Goal: Task Accomplishment & Management: Use online tool/utility

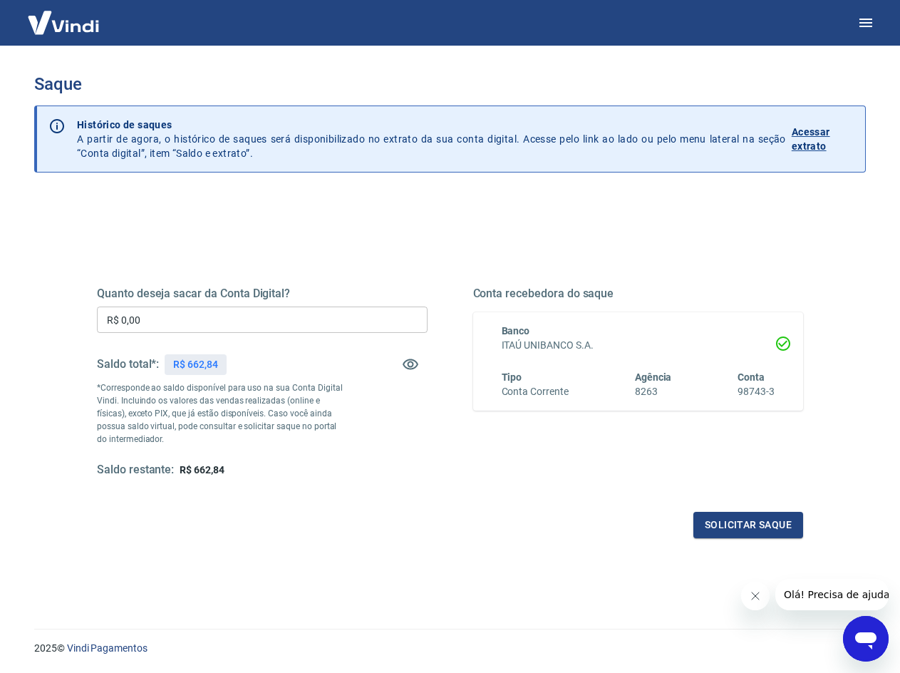
click at [247, 315] on input "R$ 0,00" at bounding box center [262, 319] width 331 height 26
type input "R$ 662,84"
click at [728, 521] on button "Solicitar saque" at bounding box center [748, 525] width 110 height 26
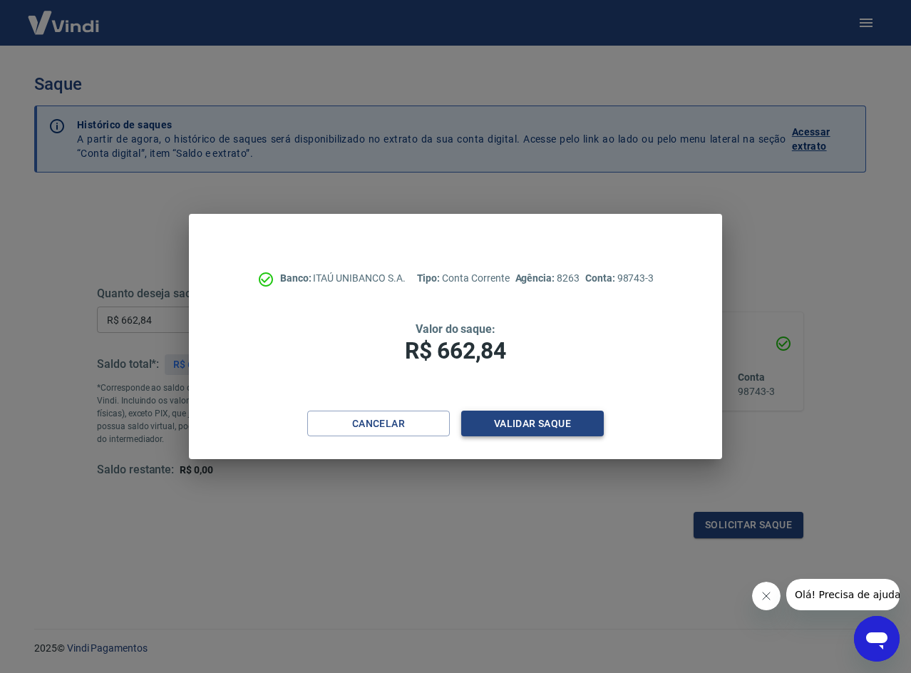
click at [550, 414] on button "Validar saque" at bounding box center [532, 424] width 143 height 26
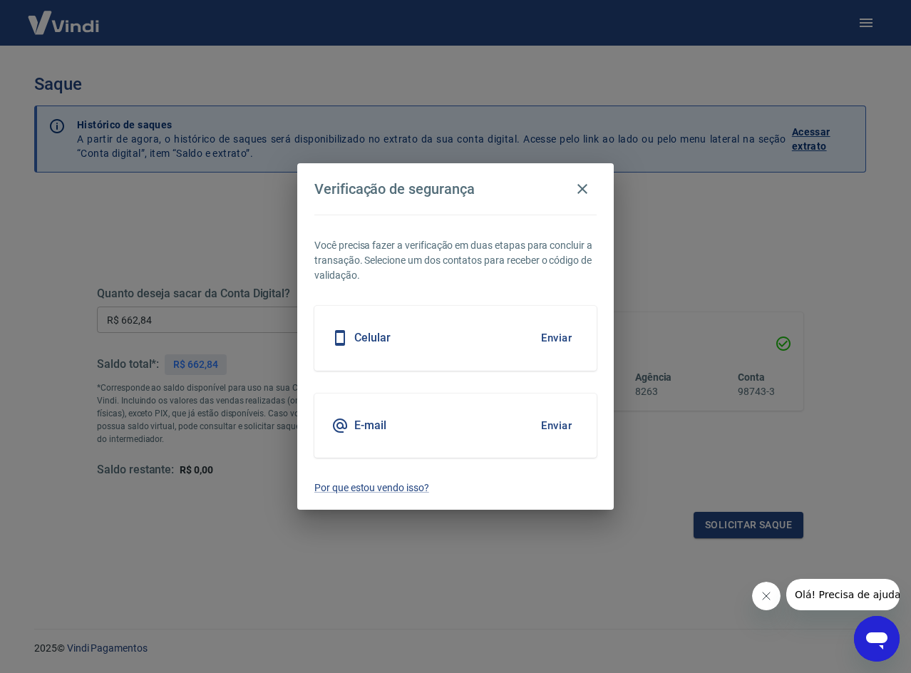
click at [371, 412] on div "E-mail Enviar" at bounding box center [455, 425] width 282 height 64
click at [559, 420] on button "Enviar" at bounding box center [556, 426] width 46 height 30
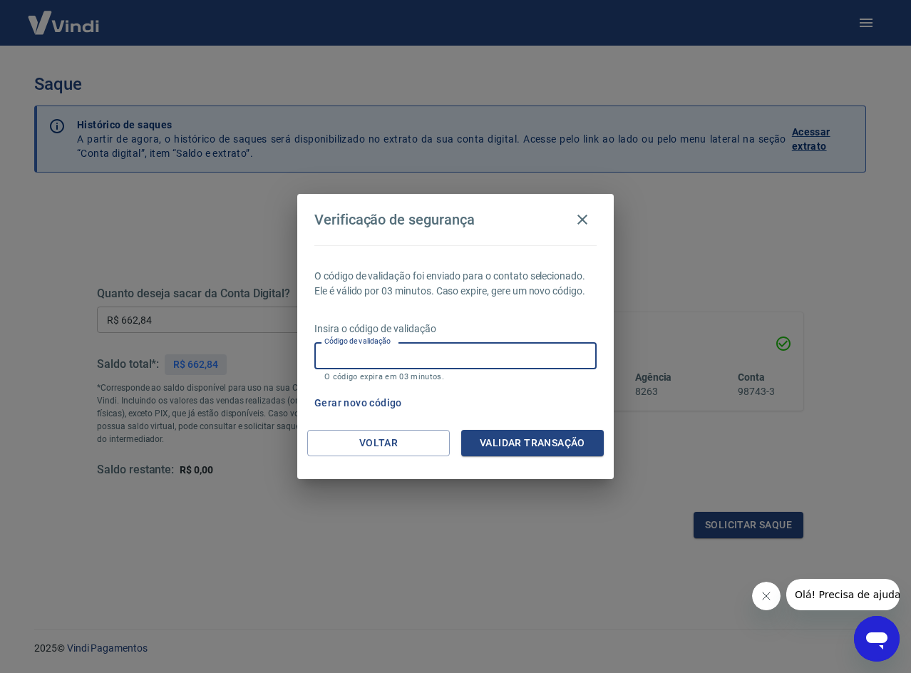
click at [391, 354] on input "Código de validação" at bounding box center [455, 355] width 282 height 26
paste input "881695"
type input "881695"
click at [507, 440] on button "Validar transação" at bounding box center [532, 443] width 143 height 26
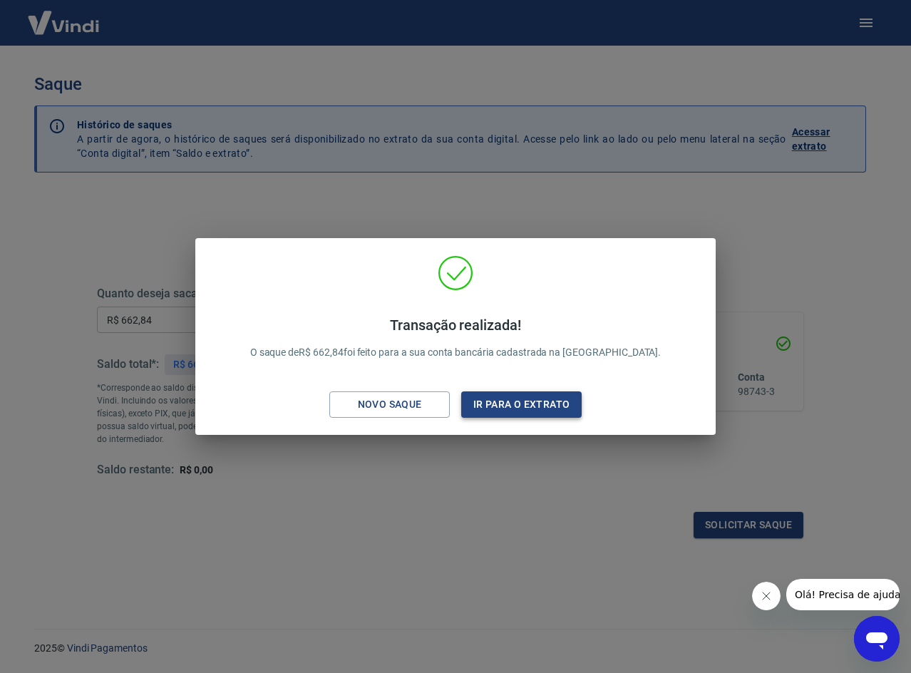
click at [522, 404] on button "Ir para o extrato" at bounding box center [521, 404] width 120 height 26
